Goal: Information Seeking & Learning: Find specific fact

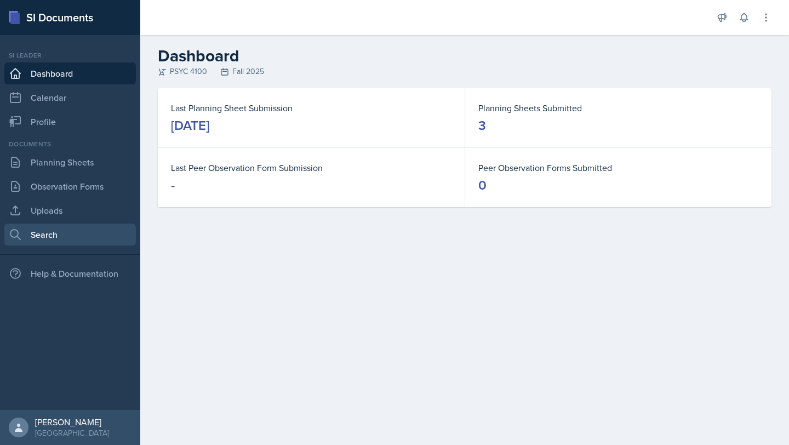
click at [58, 234] on link "Search" at bounding box center [70, 235] width 132 height 22
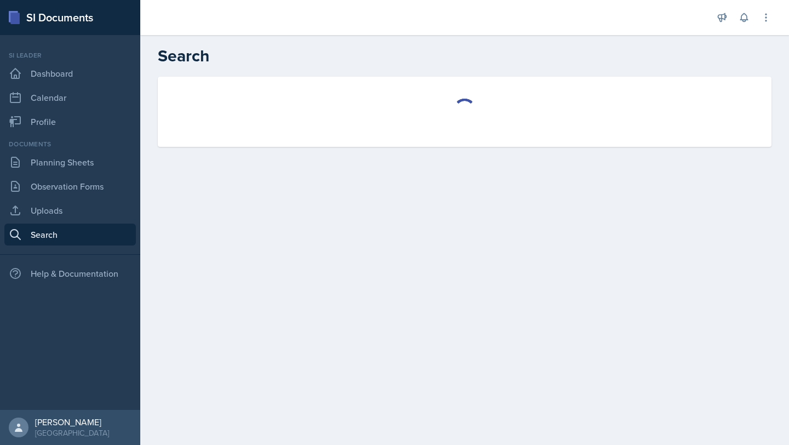
select select "all"
select select "1"
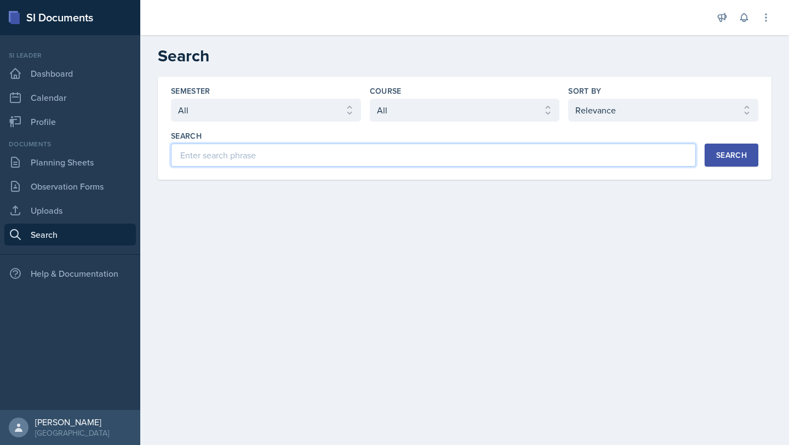
click at [236, 157] on input at bounding box center [433, 155] width 525 height 23
type input "psyc 4100"
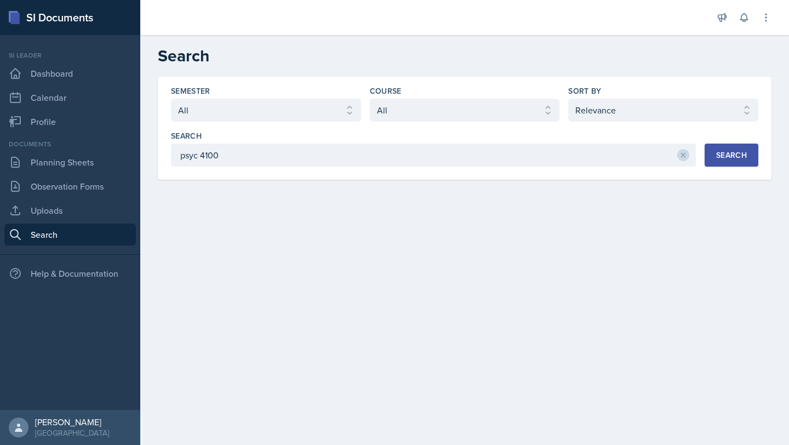
click at [735, 153] on div "Search" at bounding box center [731, 155] width 31 height 9
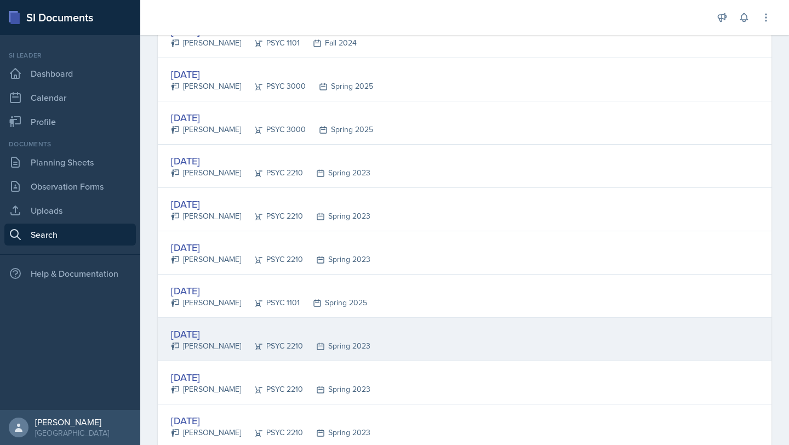
scroll to position [2007, 0]
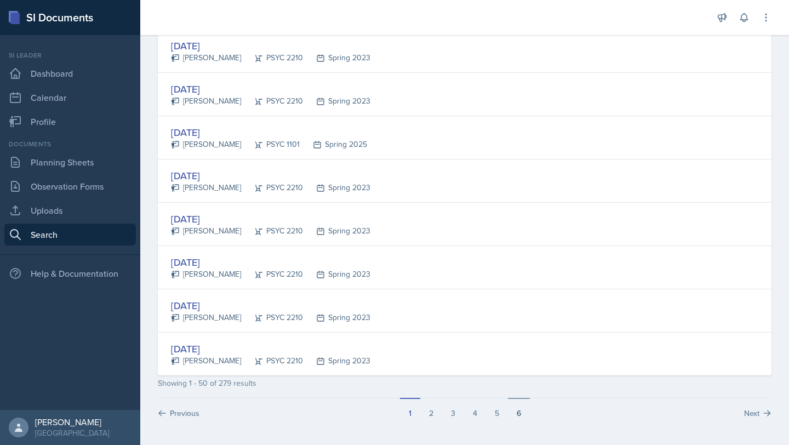
click at [511, 417] on button "6" at bounding box center [519, 408] width 22 height 21
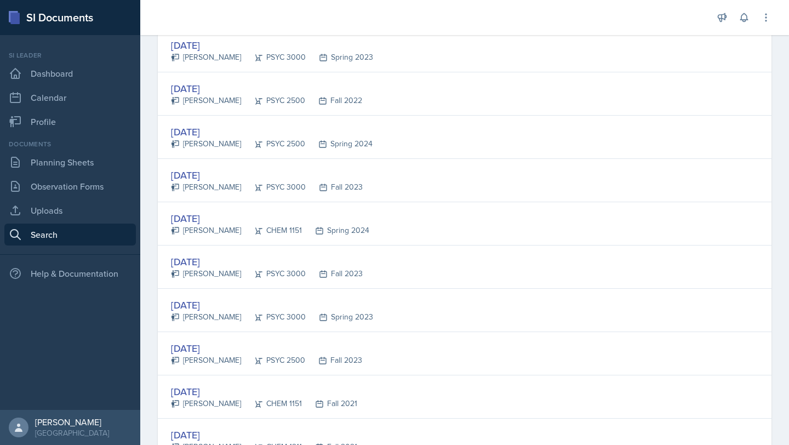
scroll to position [1098, 0]
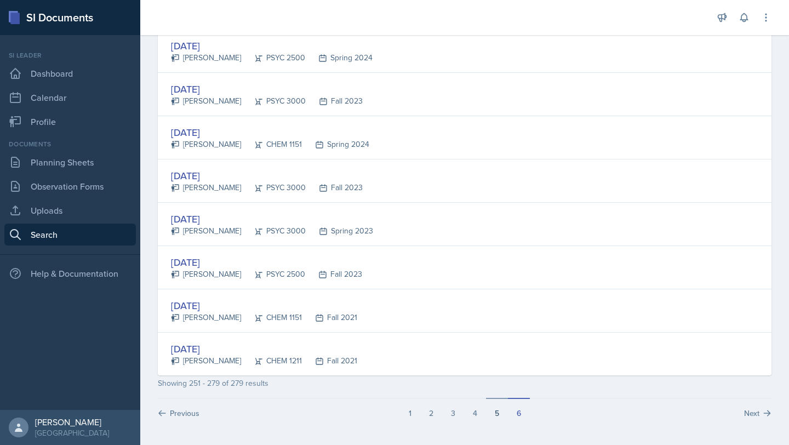
click at [498, 414] on button "5" at bounding box center [497, 408] width 22 height 21
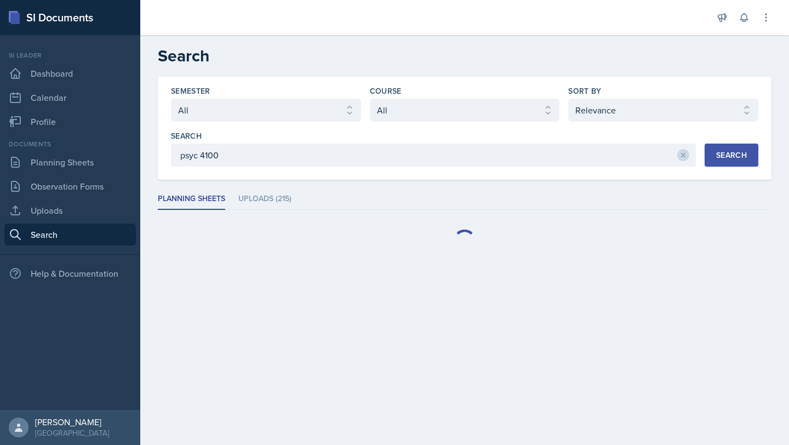
scroll to position [0, 0]
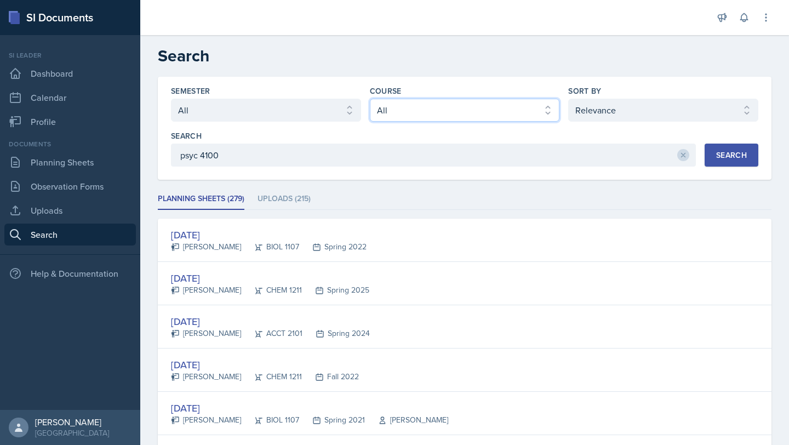
click at [413, 107] on select "Select course All ACCT 2101 ACCT 2102 ACCT 4050 ANTH 1102 ANTH 3301 ARCH 1000 A…" at bounding box center [465, 110] width 190 height 23
select select "f93772cb-3452-4449-8a18-26fc3bca6aff"
click at [370, 99] on select "Select course All ACCT 2101 ACCT 2102 ACCT 4050 ANTH 1102 ANTH 3301 ARCH 1000 A…" at bounding box center [465, 110] width 190 height 23
click at [728, 155] on div "Search" at bounding box center [731, 155] width 31 height 9
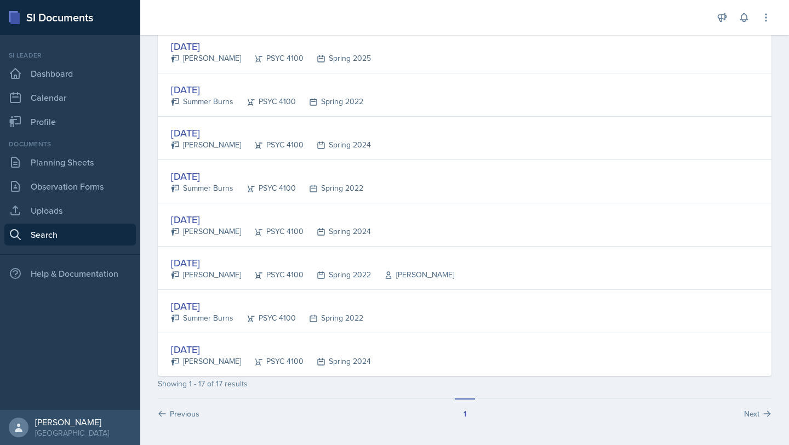
scroll to position [579, 0]
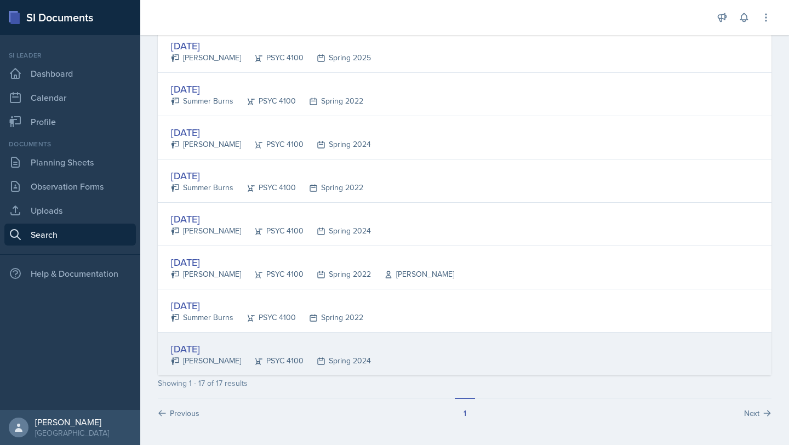
click at [394, 358] on div "[DATE] [PERSON_NAME] PSYC 4100 Spring 2024" at bounding box center [465, 354] width 614 height 43
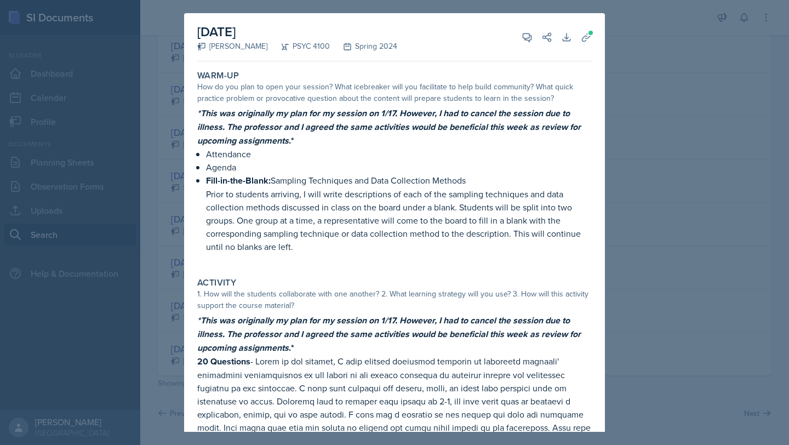
click at [658, 92] on div at bounding box center [394, 222] width 789 height 445
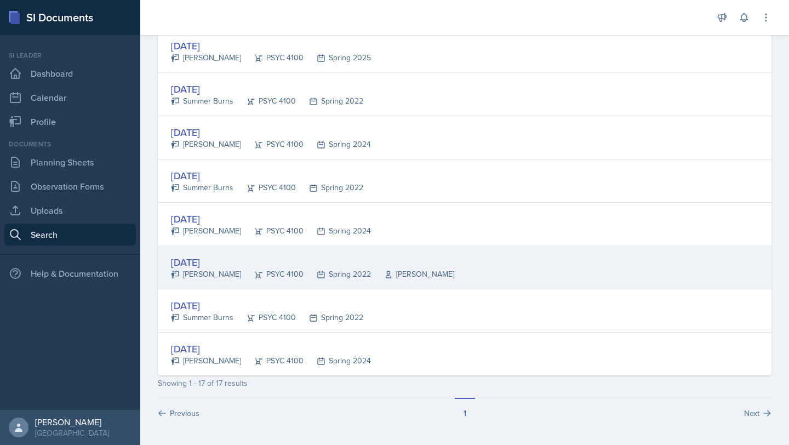
click at [373, 260] on div "[DATE]" at bounding box center [312, 262] width 283 height 15
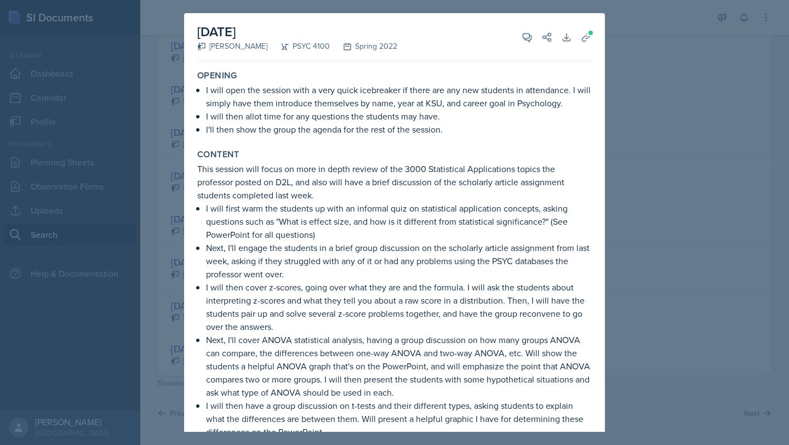
click at [702, 224] on div at bounding box center [394, 222] width 789 height 445
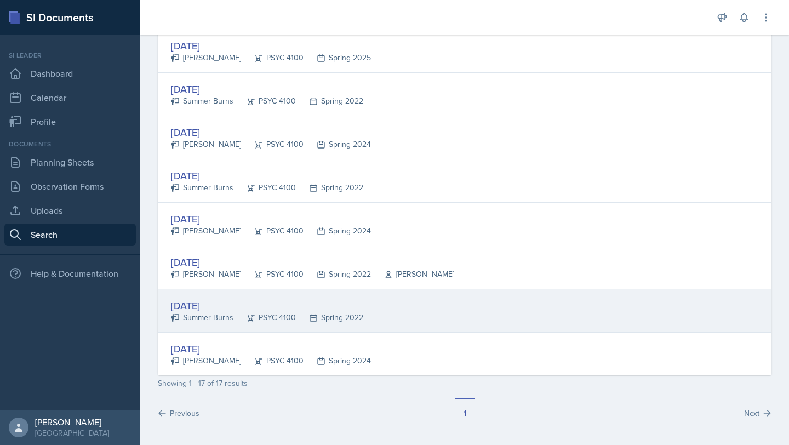
click at [503, 322] on div "[DATE] Summer Burns PSYC 4100 Spring 2022" at bounding box center [465, 310] width 614 height 43
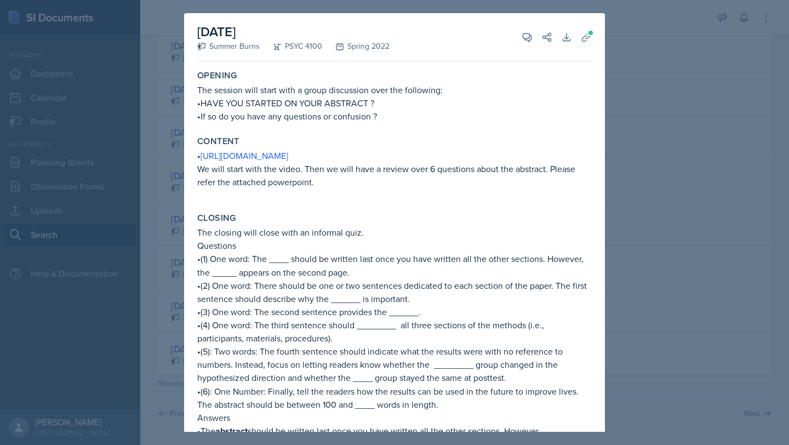
click at [659, 140] on div at bounding box center [394, 222] width 789 height 445
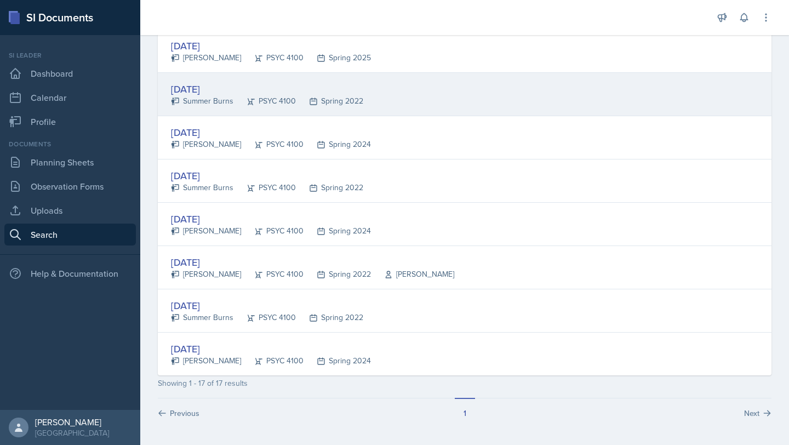
click at [436, 99] on div "[DATE] Summer Burns PSYC 4100 Spring 2022" at bounding box center [465, 94] width 614 height 43
